Goal: Transaction & Acquisition: Download file/media

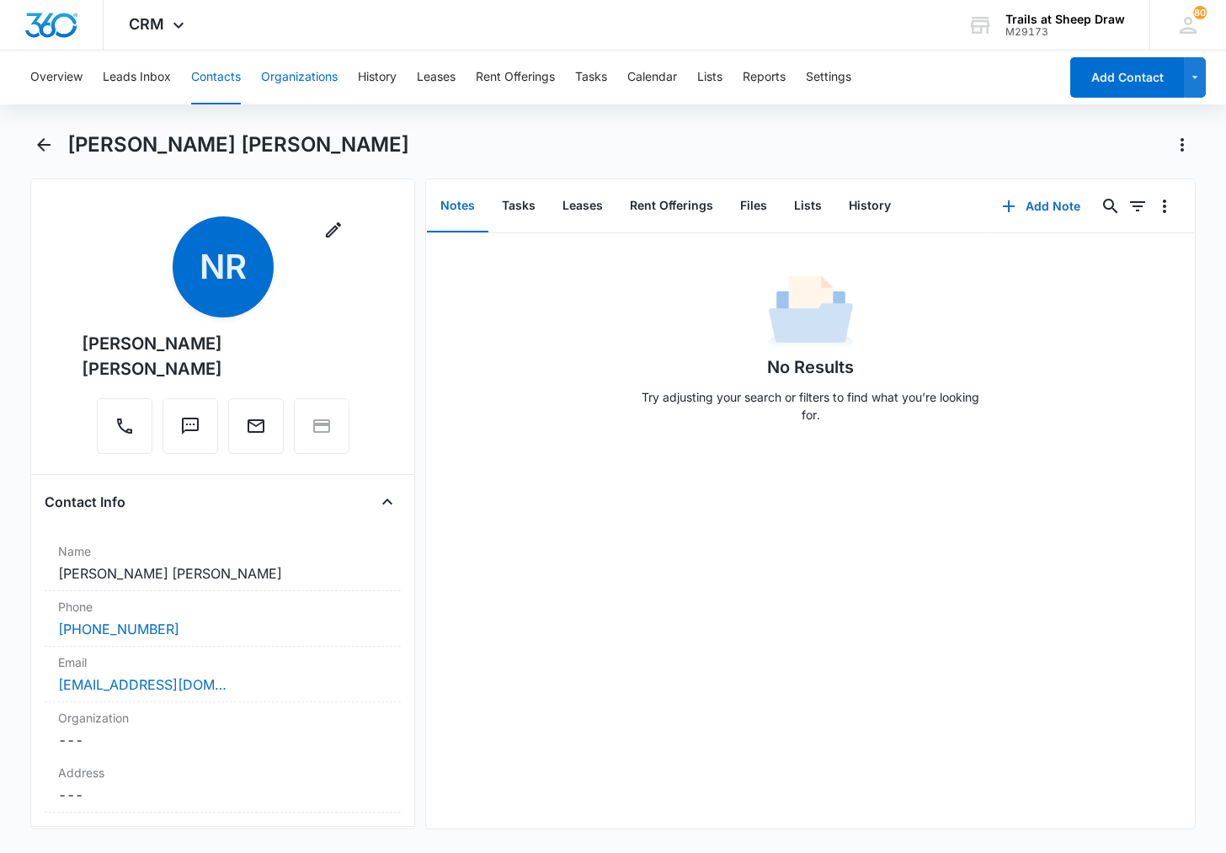
scroll to position [2694, 0]
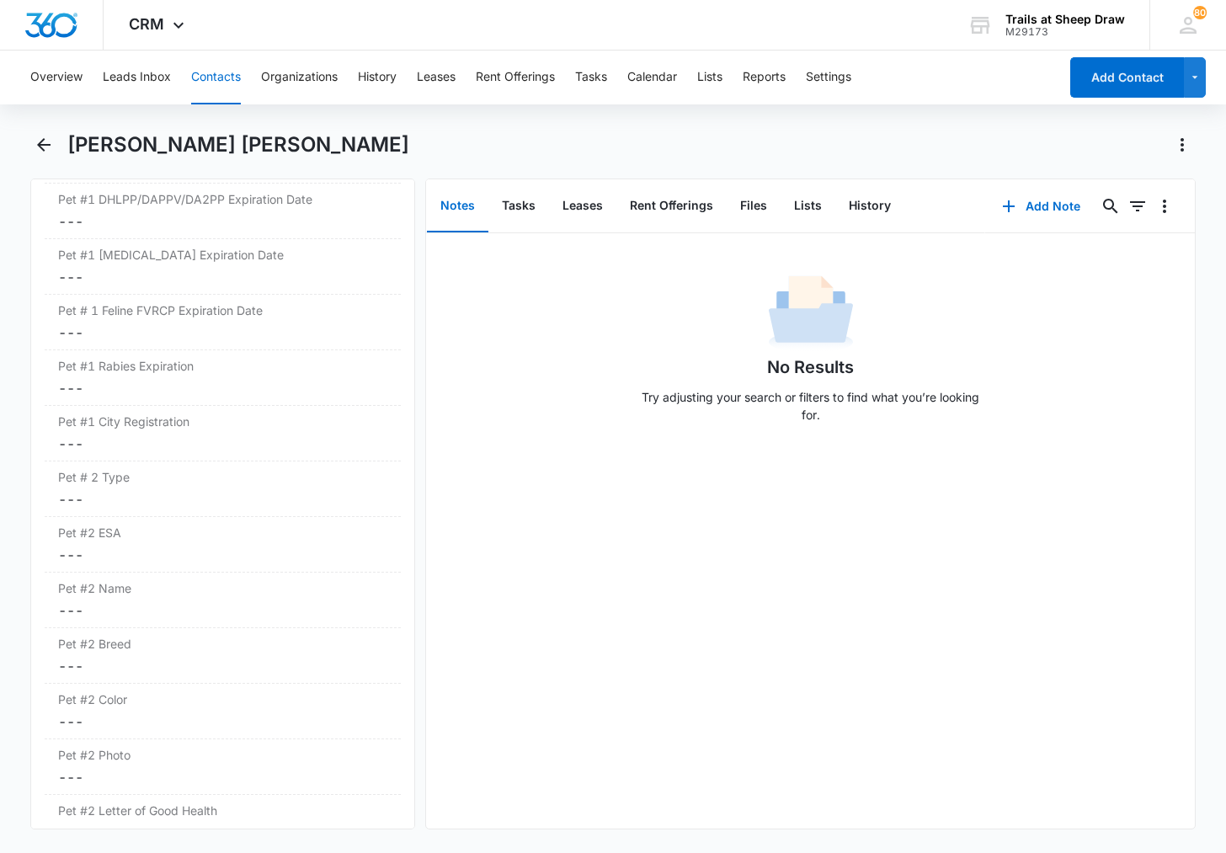
click at [217, 88] on button "Contacts" at bounding box center [216, 78] width 50 height 54
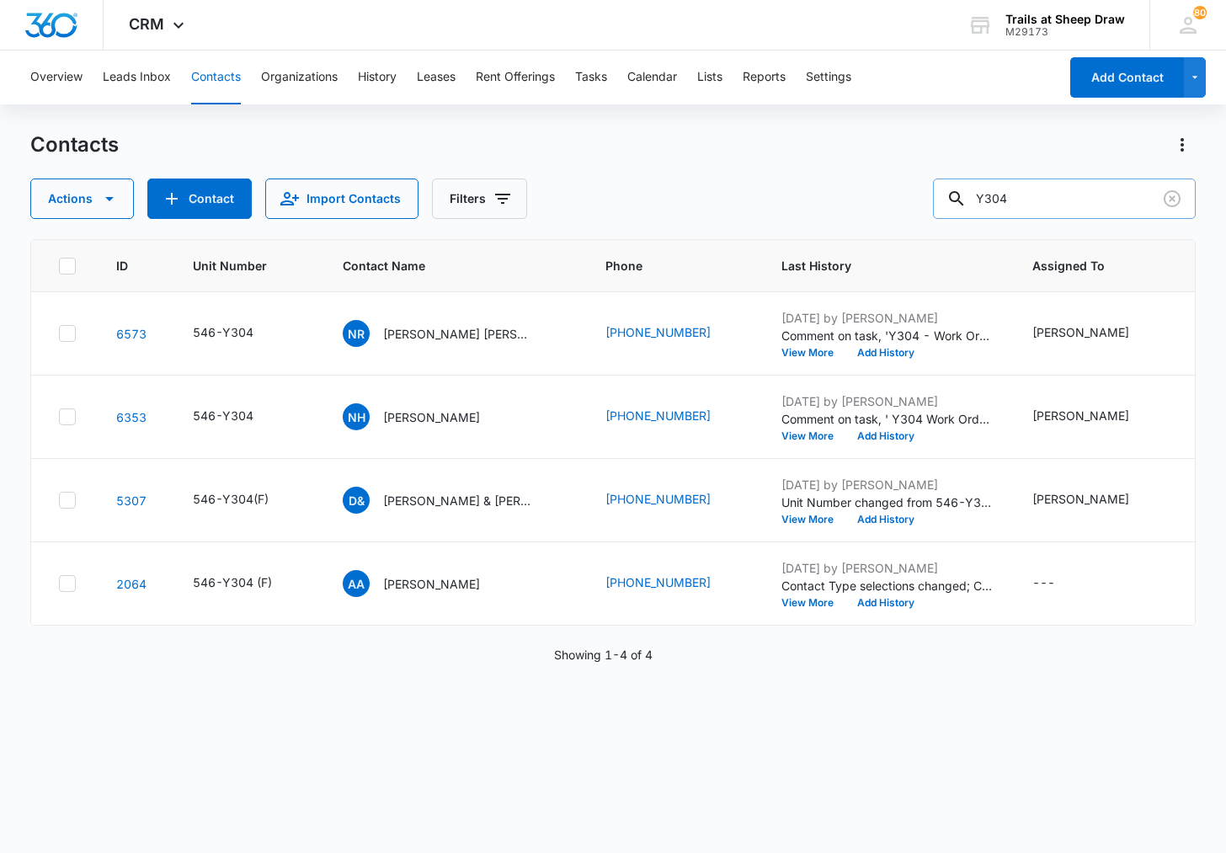
click at [1040, 203] on input "Y304" at bounding box center [1064, 198] width 263 height 40
type input "J206"
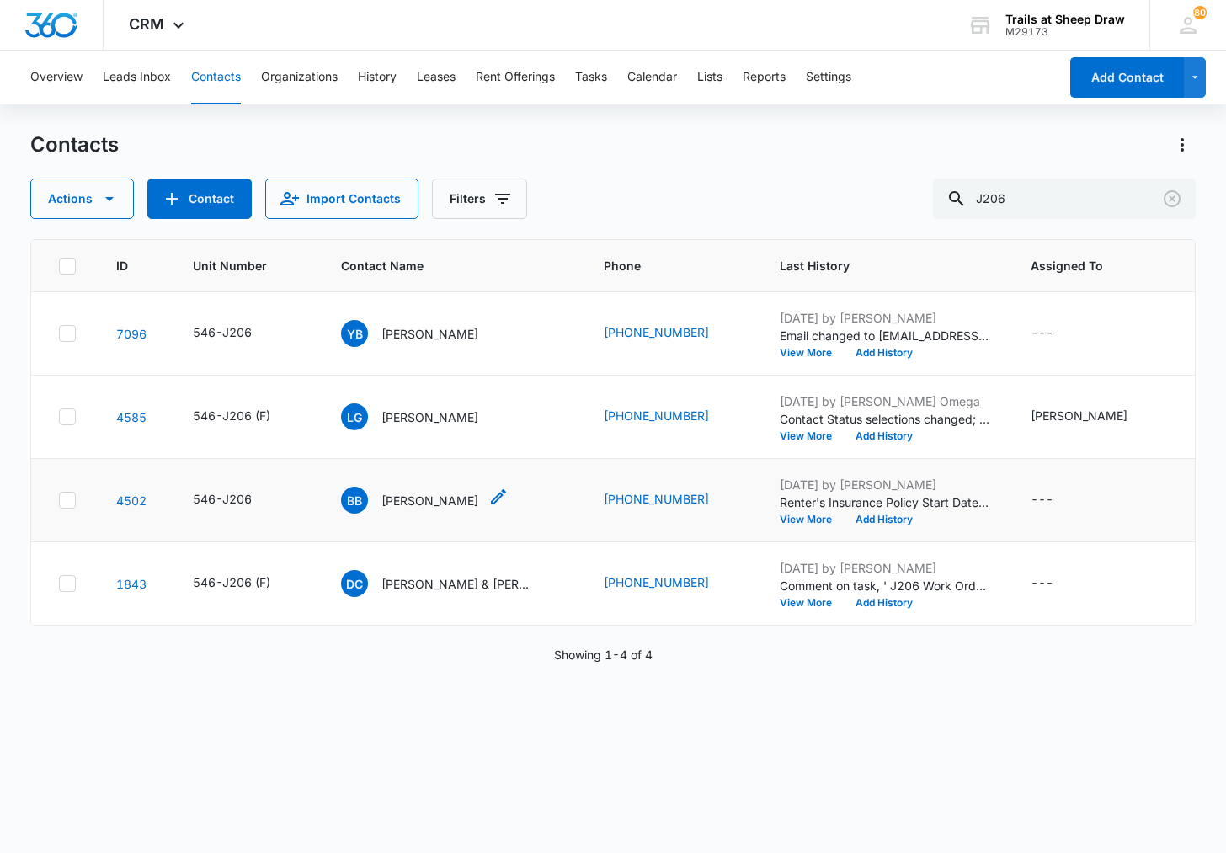
click at [432, 504] on p "[PERSON_NAME]" at bounding box center [429, 501] width 97 height 18
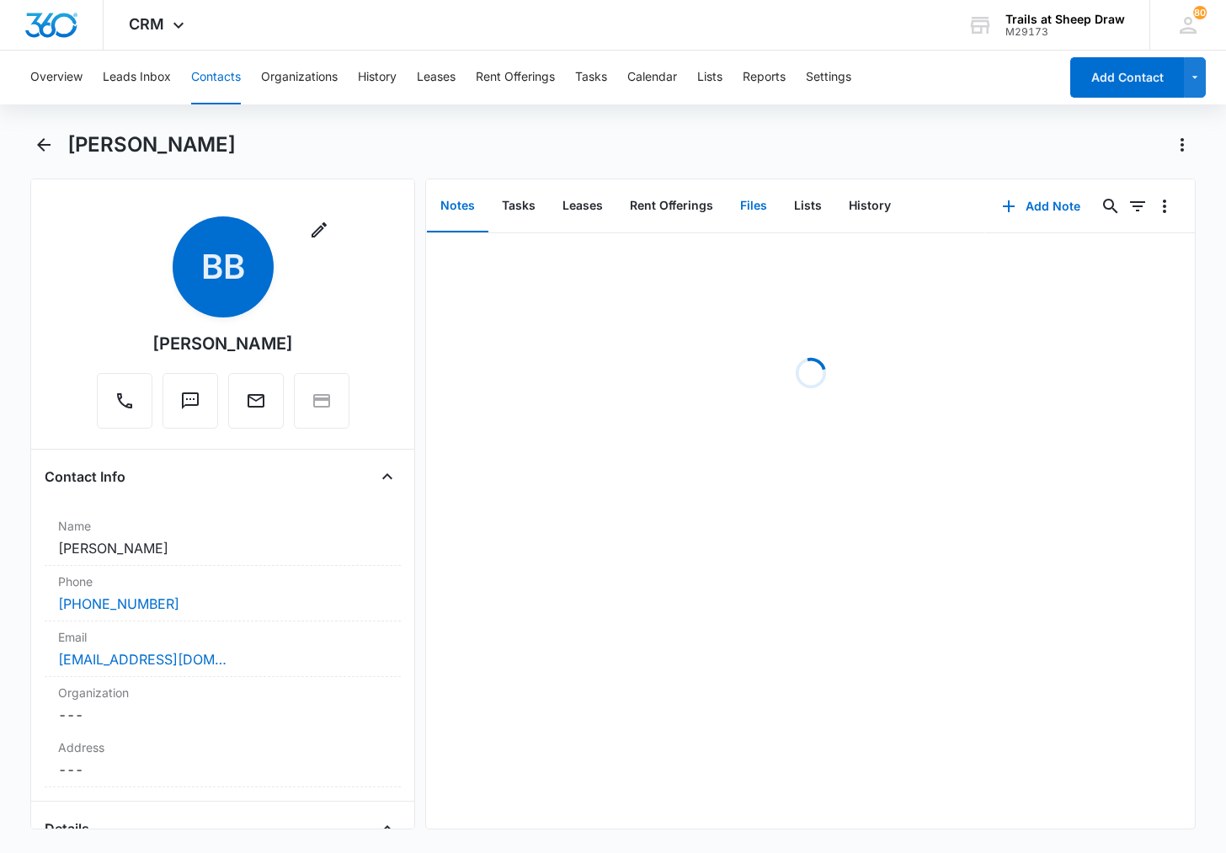
click at [743, 209] on button "Files" at bounding box center [753, 206] width 54 height 52
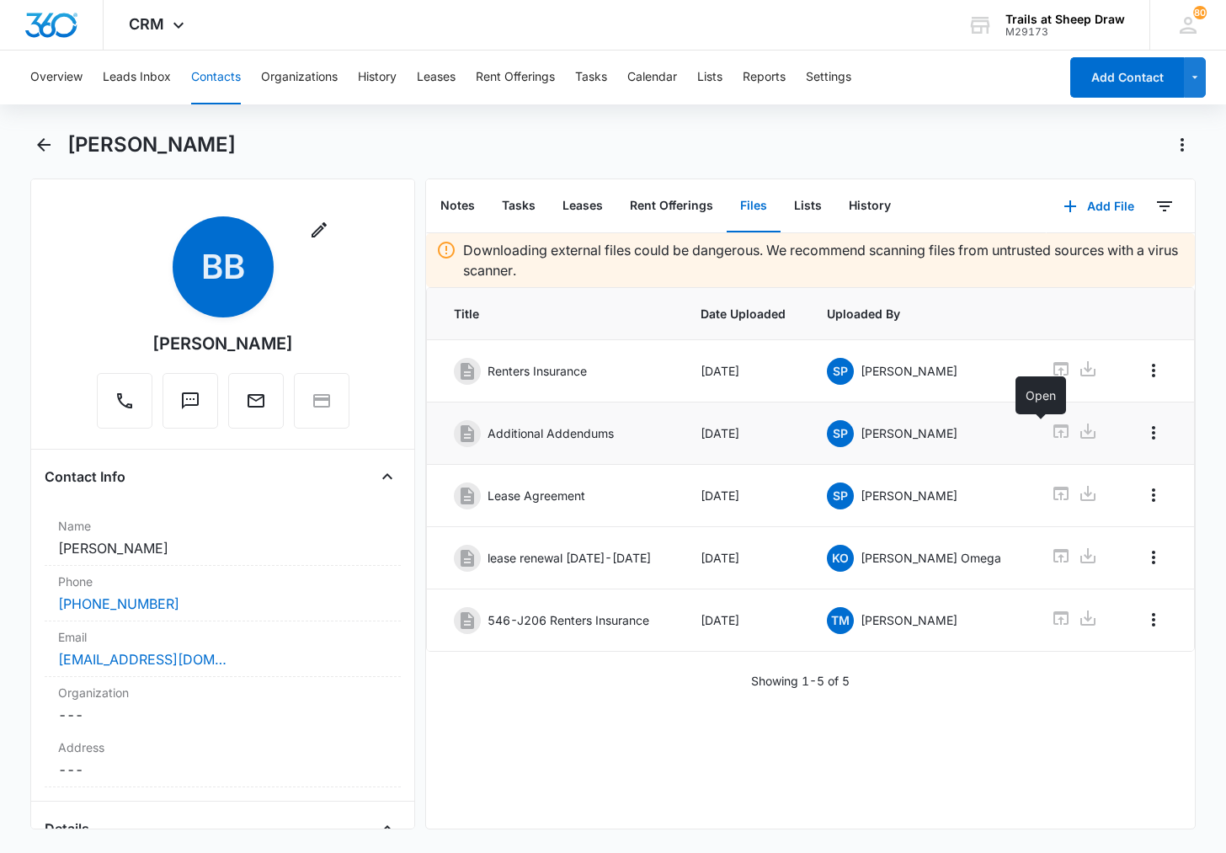
click at [1053, 429] on icon at bounding box center [1060, 430] width 15 height 13
click at [790, 162] on div "[PERSON_NAME]" at bounding box center [612, 154] width 1164 height 47
click at [551, 759] on div "Downloading external files could be dangerous. We recommend scanning files from…" at bounding box center [810, 530] width 768 height 595
click at [355, 734] on div "Address Cancel Save Changes ---" at bounding box center [223, 759] width 356 height 56
